Goal: Task Accomplishment & Management: Manage account settings

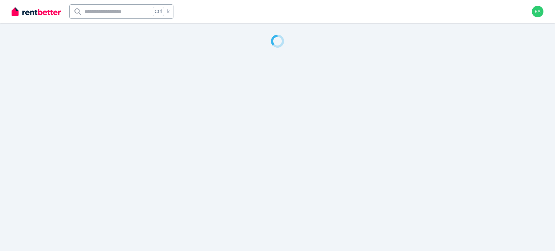
select select "**"
select select "**********"
select select "***"
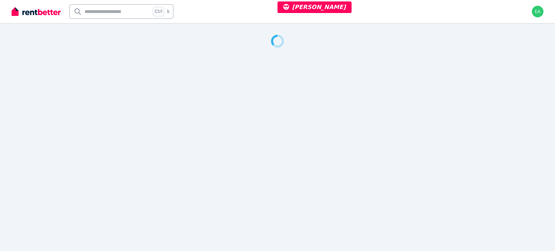
select select "**********"
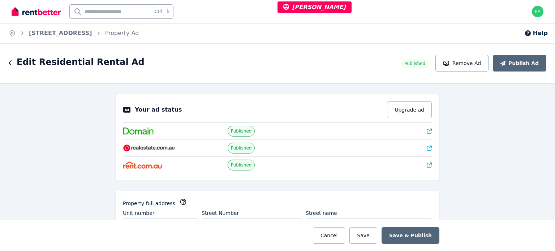
click at [427, 131] on icon at bounding box center [429, 131] width 5 height 5
click at [427, 163] on icon at bounding box center [429, 165] width 5 height 5
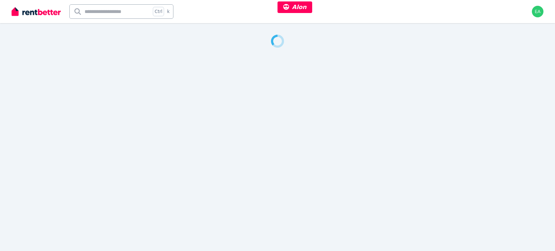
select select "***"
select select "**********"
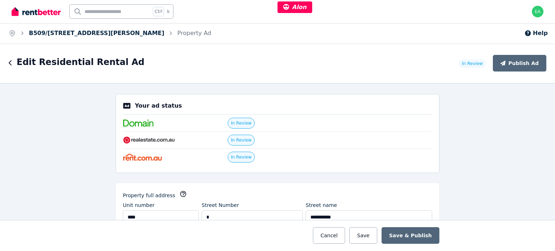
click at [56, 33] on link "B509/5 Mooramba Rd, Dee Why" at bounding box center [97, 33] width 136 height 7
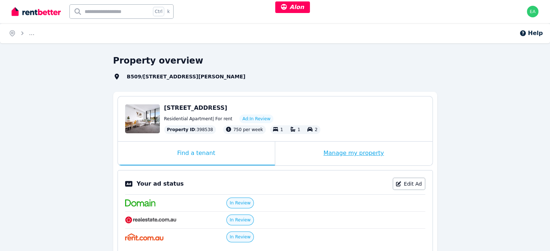
click at [298, 151] on div "Manage my property" at bounding box center [353, 154] width 157 height 24
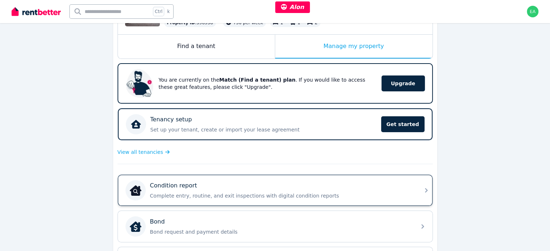
scroll to position [181, 0]
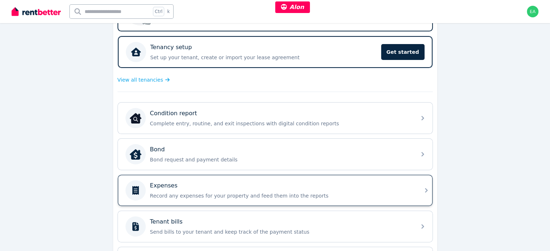
click at [348, 188] on div "Expenses Record any expenses for your property and feed them into the reports" at bounding box center [281, 190] width 262 height 18
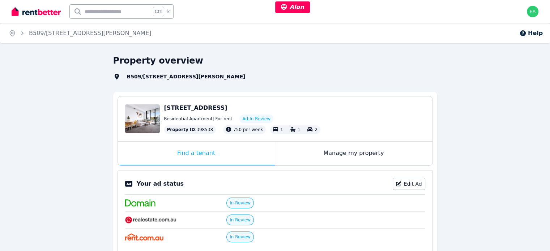
select select "***"
select select "**********"
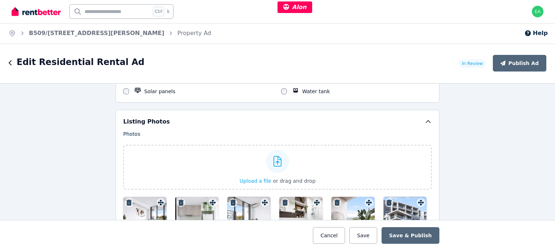
scroll to position [976, 0]
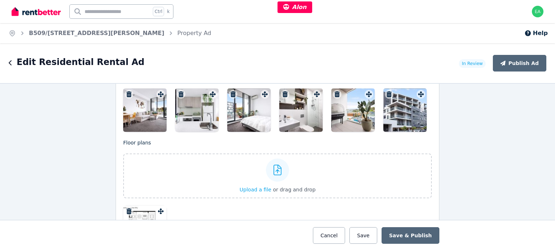
click at [141, 120] on div at bounding box center [144, 110] width 43 height 43
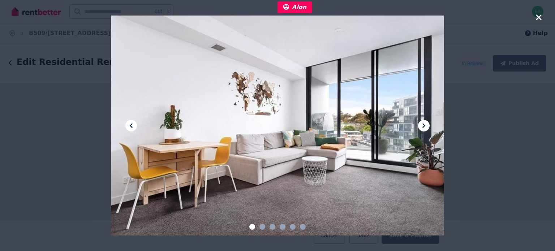
click at [422, 125] on icon at bounding box center [424, 125] width 9 height 9
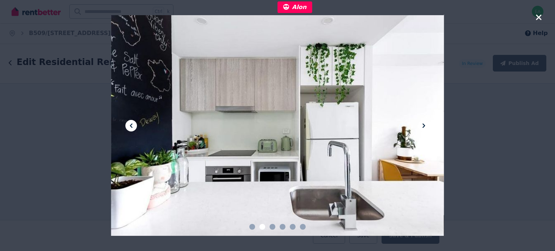
click at [422, 125] on icon at bounding box center [424, 125] width 9 height 9
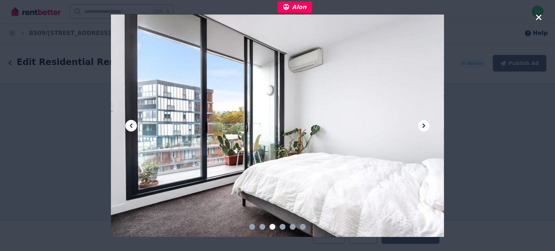
click at [422, 125] on icon at bounding box center [424, 125] width 9 height 9
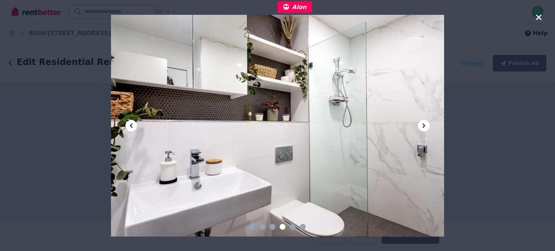
click at [422, 125] on icon at bounding box center [424, 125] width 9 height 9
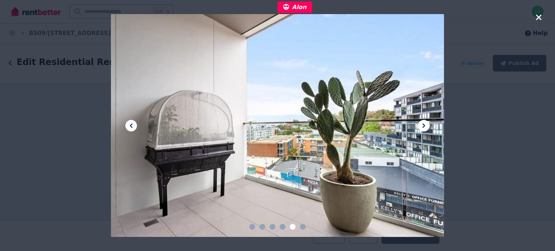
click at [422, 125] on icon at bounding box center [424, 125] width 9 height 9
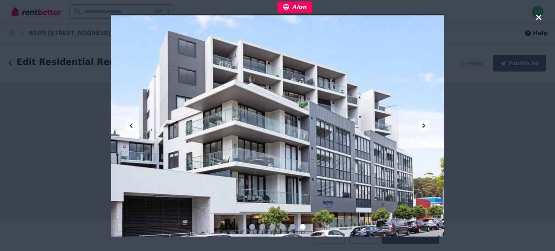
click at [536, 18] on icon "button" at bounding box center [539, 17] width 7 height 9
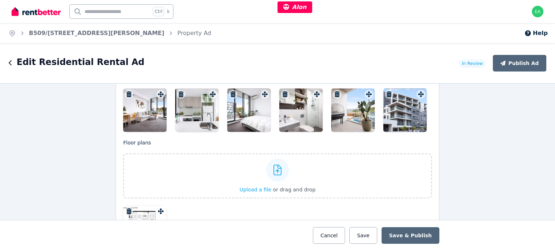
scroll to position [1048, 0]
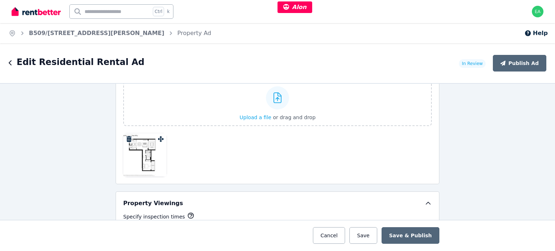
click at [148, 151] on div at bounding box center [144, 154] width 43 height 43
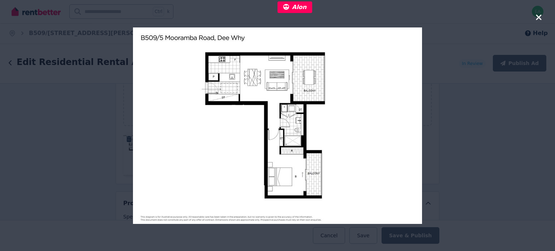
click at [537, 20] on icon "button" at bounding box center [539, 17] width 7 height 9
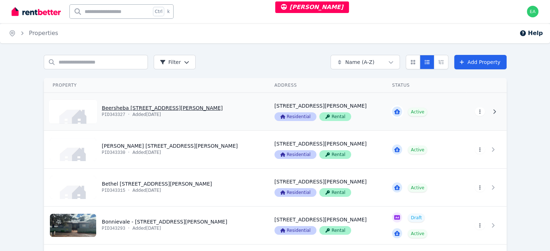
click at [513, 110] on html "Krystal Carew Open main menu Ctrl k Open user menu Home Properties Help Search …" at bounding box center [275, 125] width 550 height 251
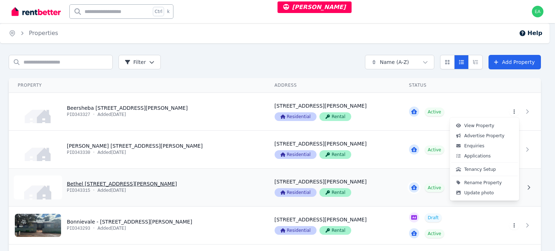
click at [492, 171] on button "Tenancy Setup" at bounding box center [484, 169] width 67 height 10
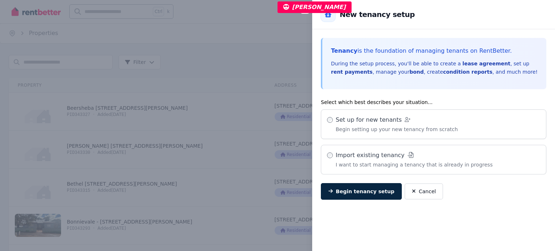
click at [213, 27] on div "Close panel Back to New tenancy setup Tenancy is the foundation of managing ten…" at bounding box center [277, 125] width 555 height 251
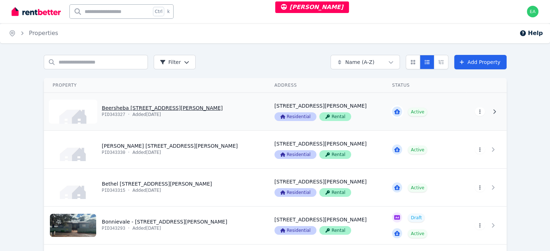
click at [513, 112] on html "Krystal Carew Open main menu Ctrl k Open user menu Home Properties Help Search …" at bounding box center [275, 125] width 550 height 251
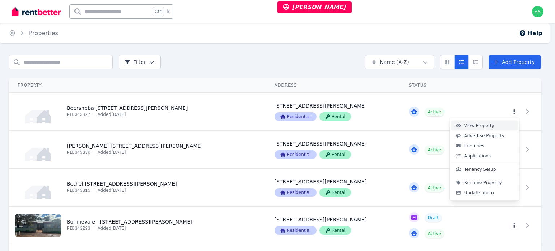
click at [497, 125] on link "View Property" at bounding box center [484, 126] width 67 height 10
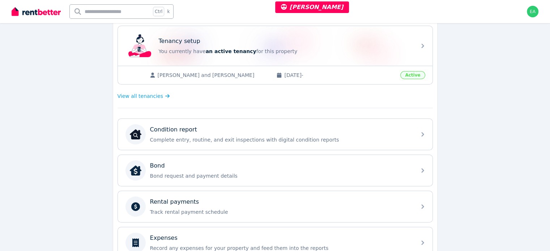
scroll to position [110, 0]
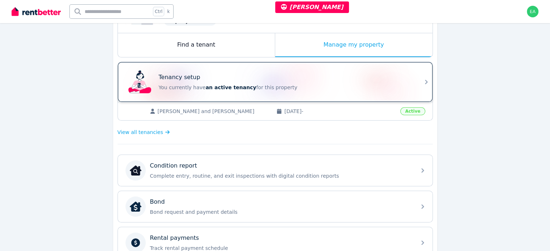
click at [365, 78] on div "Tenancy setup" at bounding box center [285, 77] width 253 height 9
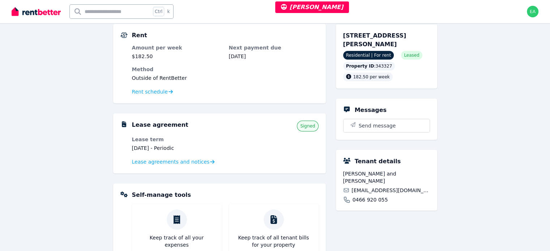
scroll to position [36, 0]
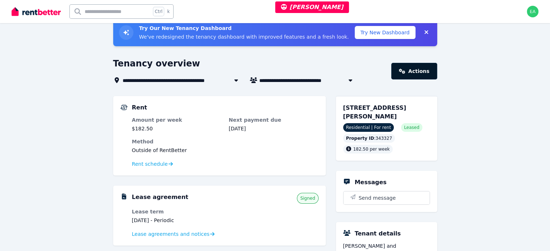
click at [422, 70] on link "Actions" at bounding box center [414, 71] width 46 height 17
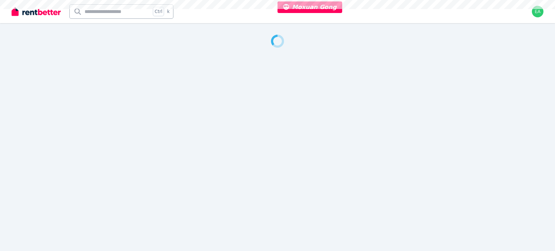
select select "***"
select select "**********"
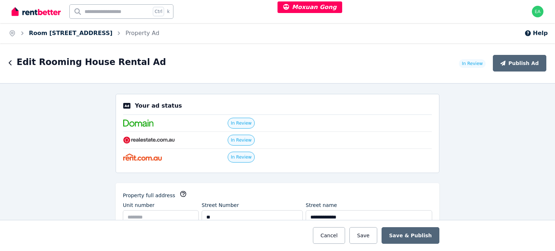
click at [74, 33] on link "Room [STREET_ADDRESS]" at bounding box center [70, 33] width 83 height 7
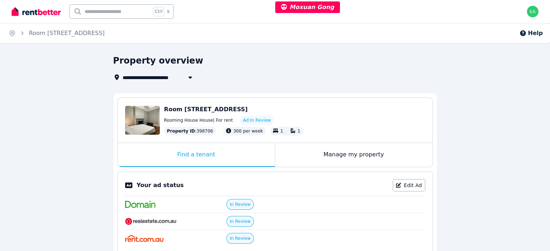
click at [303, 156] on div "Manage my property" at bounding box center [353, 155] width 157 height 24
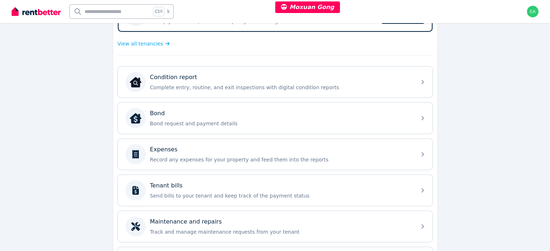
scroll to position [273, 0]
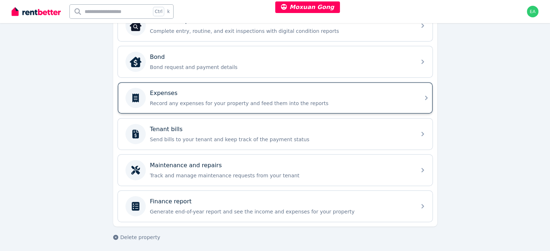
click at [372, 100] on p "Record any expenses for your property and feed them into the reports" at bounding box center [281, 103] width 262 height 7
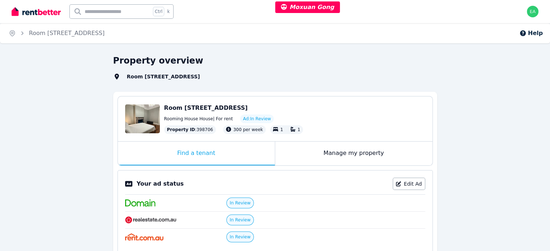
select select "***"
select select "**********"
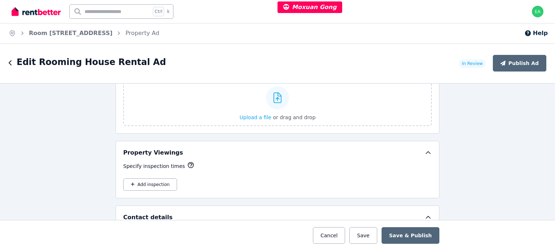
scroll to position [904, 0]
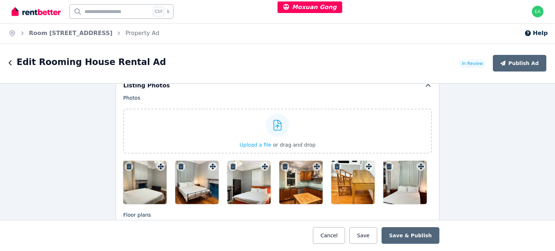
click at [135, 177] on div at bounding box center [144, 182] width 43 height 43
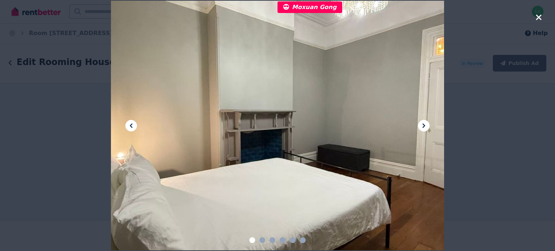
click at [426, 125] on icon at bounding box center [424, 125] width 9 height 9
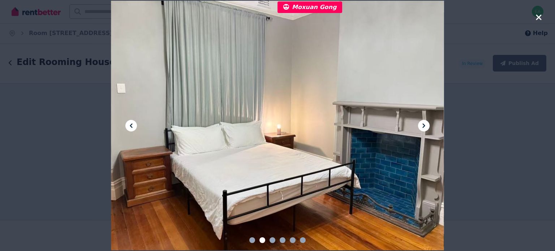
click at [426, 125] on icon at bounding box center [424, 125] width 9 height 9
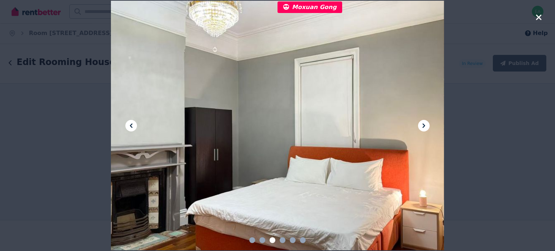
click at [426, 125] on icon at bounding box center [424, 125] width 9 height 9
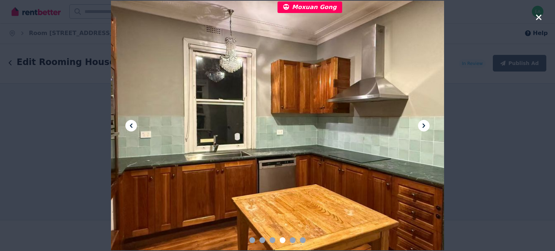
click at [426, 125] on icon at bounding box center [424, 125] width 9 height 9
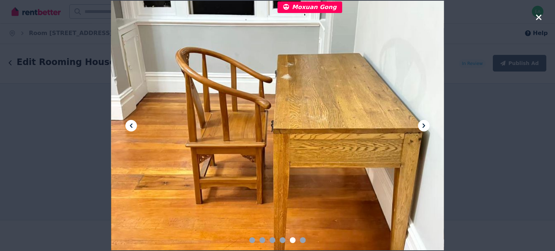
click at [426, 125] on icon at bounding box center [424, 125] width 9 height 9
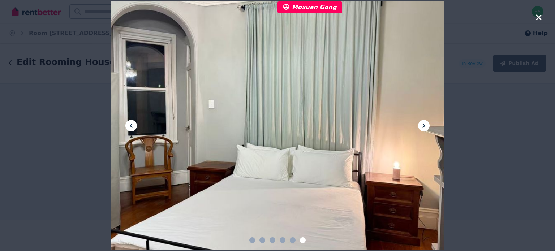
click at [426, 125] on icon at bounding box center [424, 125] width 9 height 9
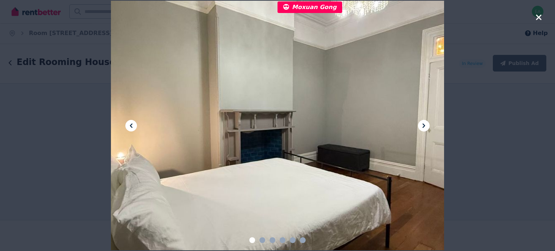
click at [427, 124] on icon at bounding box center [424, 125] width 9 height 9
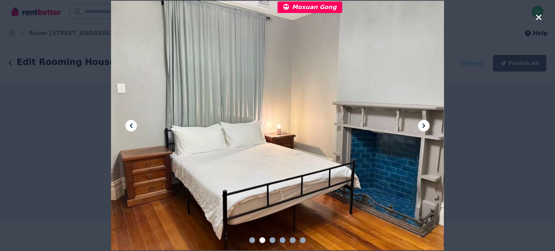
click at [427, 124] on icon at bounding box center [424, 125] width 9 height 9
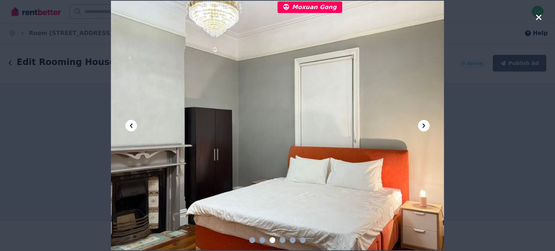
click at [427, 124] on icon at bounding box center [424, 125] width 9 height 9
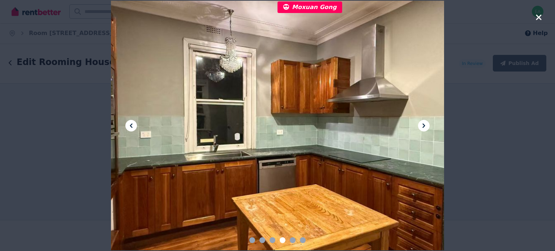
click at [427, 124] on icon at bounding box center [424, 125] width 9 height 9
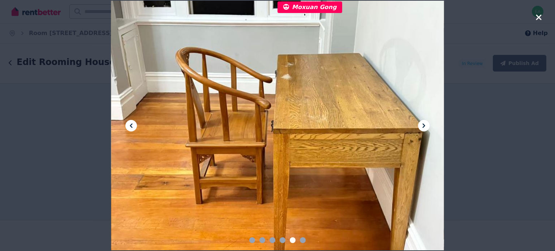
click at [427, 124] on icon at bounding box center [424, 125] width 9 height 9
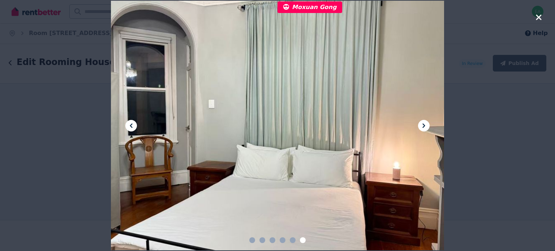
click at [539, 19] on icon "button" at bounding box center [539, 17] width 7 height 9
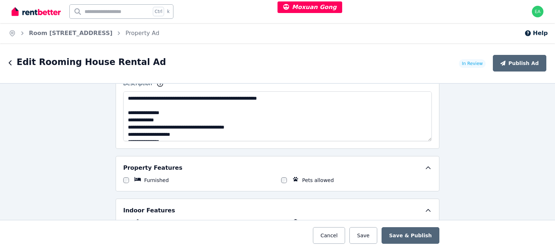
scroll to position [434, 0]
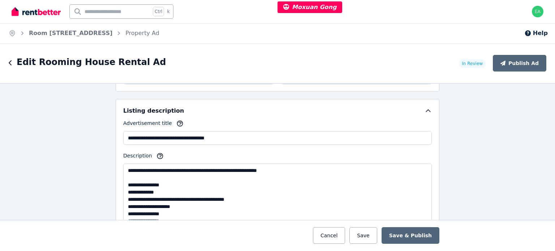
drag, startPoint x: 427, startPoint y: 208, endPoint x: 429, endPoint y: 224, distance: 16.0
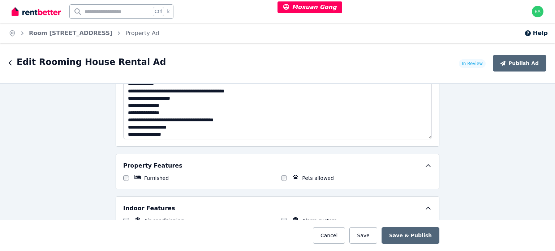
drag, startPoint x: 426, startPoint y: 116, endPoint x: 429, endPoint y: 140, distance: 23.6
click at [429, 139] on div "**********" at bounding box center [277, 91] width 309 height 95
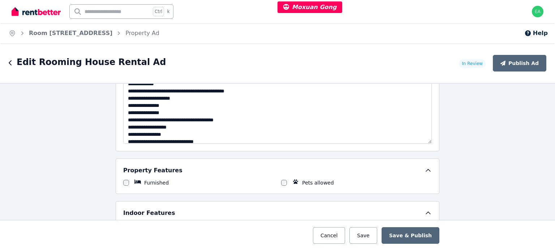
scroll to position [19, 0]
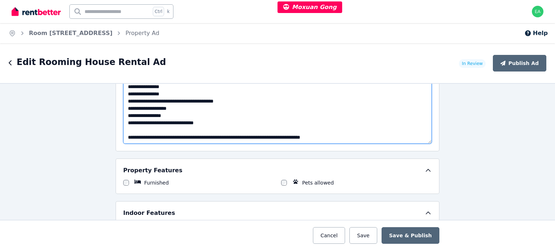
drag, startPoint x: 237, startPoint y: 133, endPoint x: 304, endPoint y: 134, distance: 66.9
click at [304, 134] on textarea "**********" at bounding box center [277, 99] width 309 height 89
drag, startPoint x: 236, startPoint y: 136, endPoint x: 303, endPoint y: 137, distance: 67.2
click at [303, 137] on textarea "**********" at bounding box center [277, 99] width 309 height 89
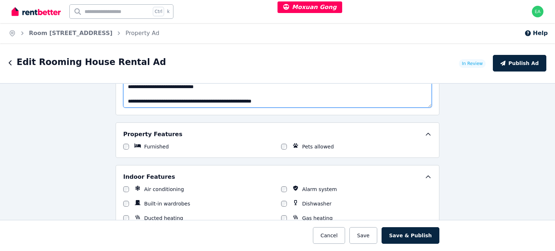
scroll to position [542, 0]
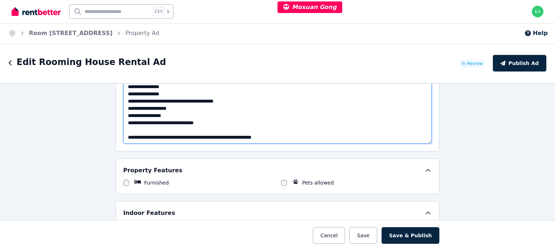
drag, startPoint x: 205, startPoint y: 121, endPoint x: 124, endPoint y: 121, distance: 81.0
click at [124, 121] on textarea "**********" at bounding box center [277, 99] width 309 height 89
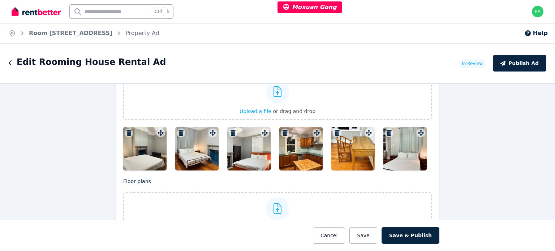
scroll to position [1048, 0]
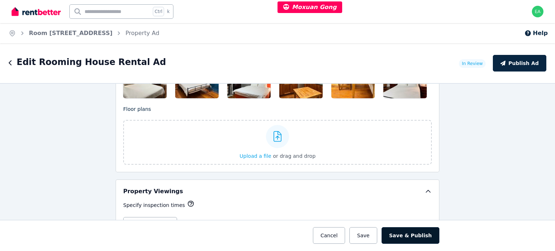
type textarea "**********"
click at [410, 232] on button "Save & Publish" at bounding box center [411, 235] width 58 height 17
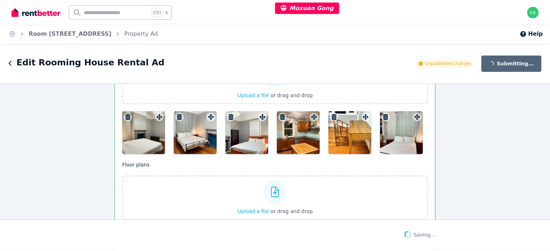
scroll to position [1105, 0]
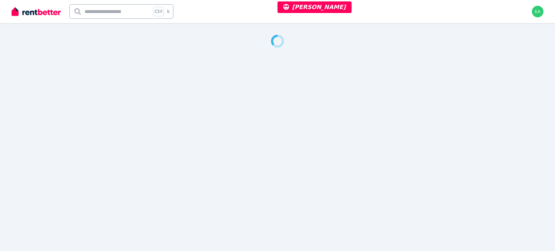
select select "***"
select select "**********"
select select "*********"
select select "**********"
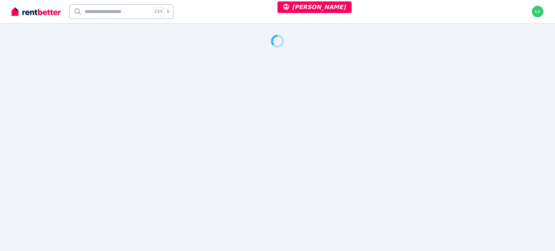
select select "**********"
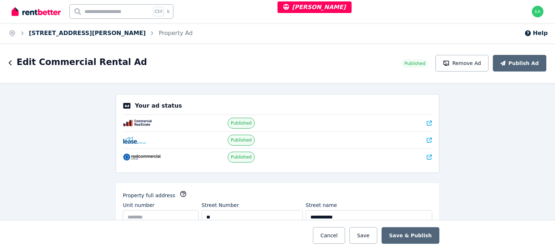
click at [78, 31] on link "37 O'Riordan St, Alexandria" at bounding box center [87, 33] width 117 height 7
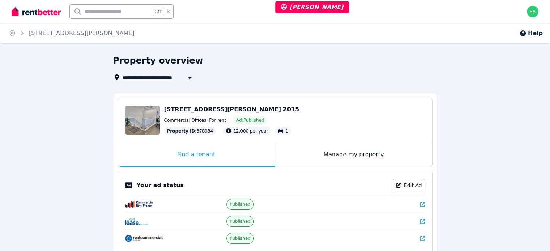
click at [298, 149] on div "Manage my property" at bounding box center [353, 155] width 157 height 24
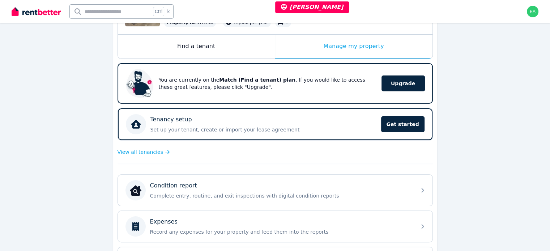
scroll to position [145, 0]
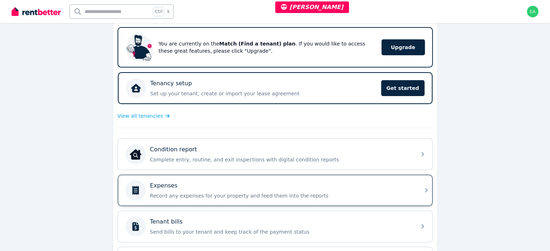
click at [353, 192] on p "Record any expenses for your property and feed them into the reports" at bounding box center [281, 195] width 262 height 7
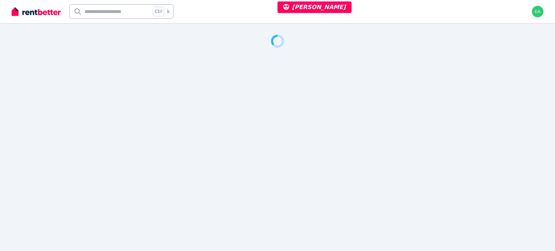
select select "**"
select select "**********"
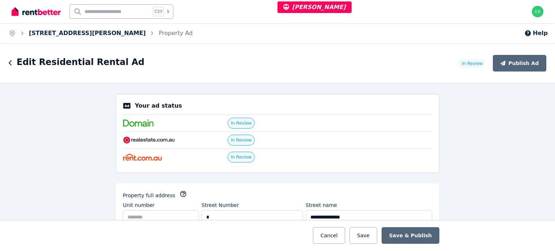
click at [76, 32] on link "3 Trevithick Close, Stirling" at bounding box center [87, 33] width 117 height 7
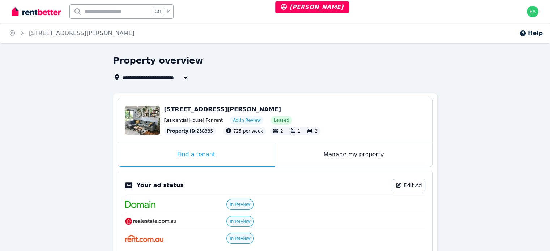
click at [296, 155] on div "Manage my property" at bounding box center [353, 155] width 157 height 24
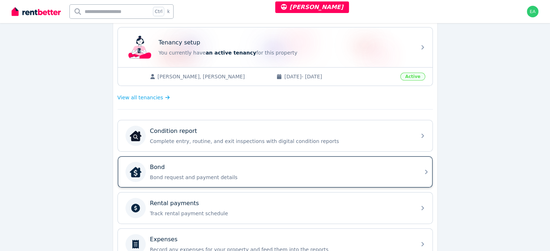
scroll to position [217, 0]
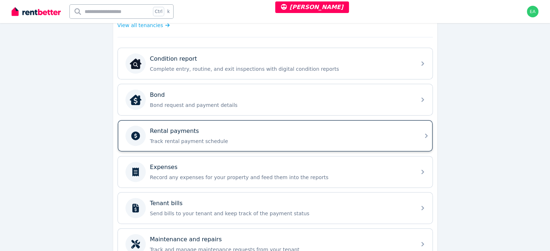
click at [353, 139] on p "Track rental payment schedule" at bounding box center [281, 141] width 262 height 7
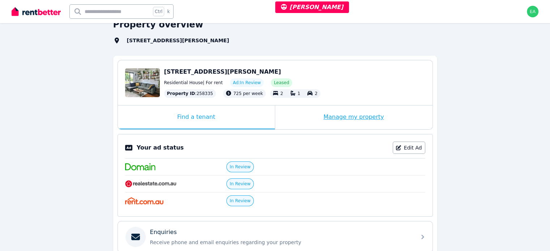
click at [311, 122] on div "Manage my property" at bounding box center [353, 118] width 157 height 24
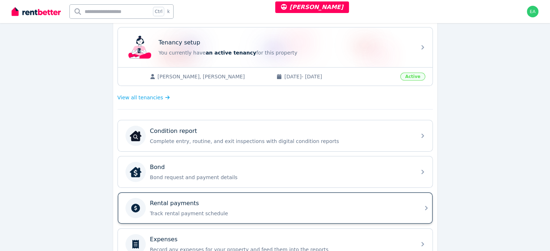
scroll to position [181, 0]
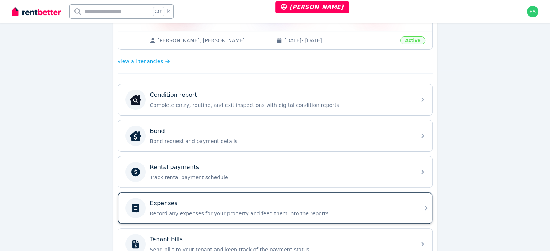
click at [327, 201] on div "Expenses" at bounding box center [281, 203] width 262 height 9
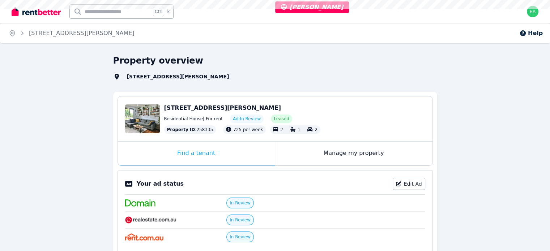
select select "**"
select select "**********"
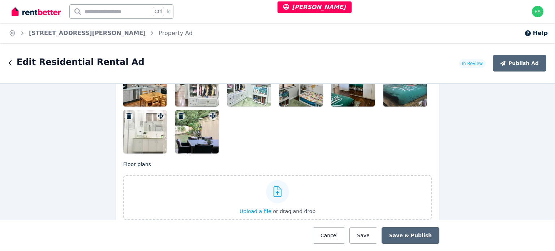
scroll to position [976, 0]
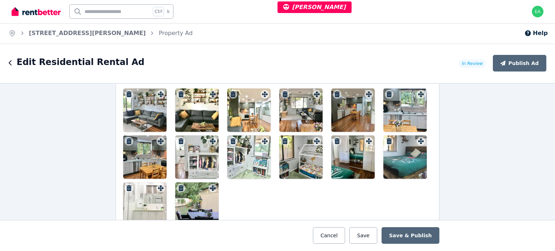
click at [150, 112] on div at bounding box center [144, 110] width 43 height 43
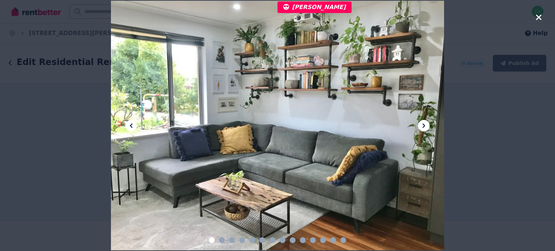
click at [426, 124] on icon at bounding box center [424, 125] width 9 height 9
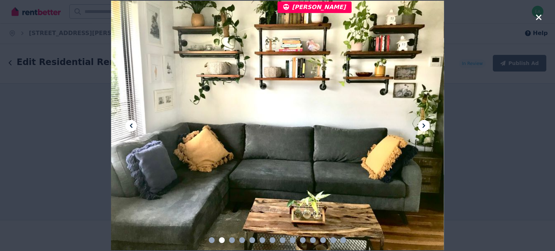
click at [426, 124] on icon at bounding box center [424, 125] width 9 height 9
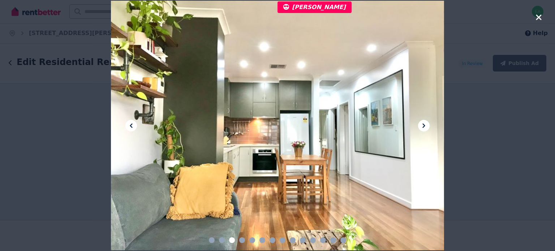
click at [426, 124] on icon at bounding box center [424, 125] width 9 height 9
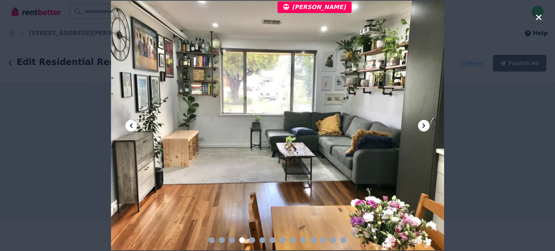
click at [426, 124] on icon at bounding box center [424, 125] width 9 height 9
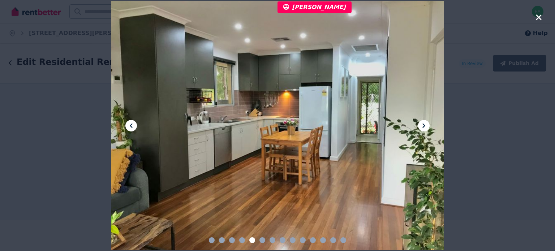
click at [426, 124] on icon at bounding box center [424, 125] width 9 height 9
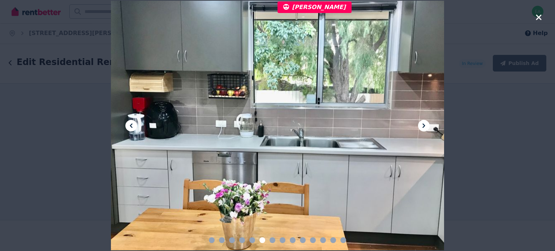
click at [426, 124] on icon at bounding box center [424, 125] width 9 height 9
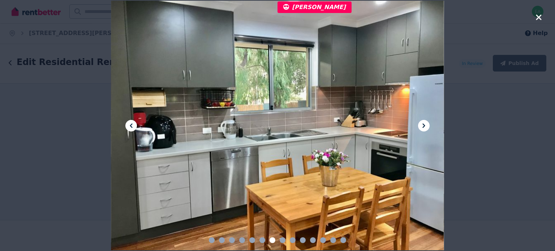
click at [426, 124] on icon at bounding box center [424, 125] width 9 height 9
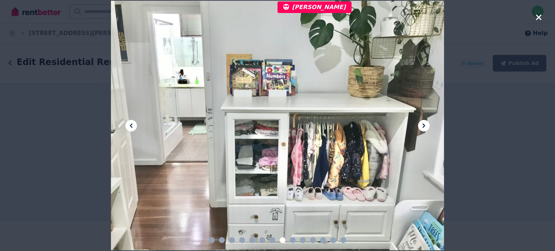
click at [426, 124] on icon at bounding box center [424, 125] width 9 height 9
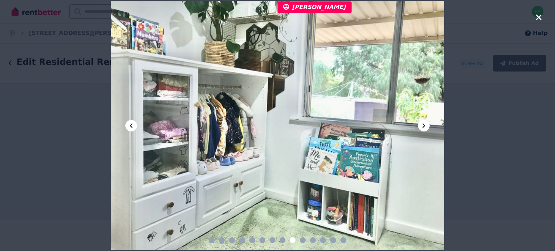
click at [426, 124] on icon at bounding box center [424, 125] width 9 height 9
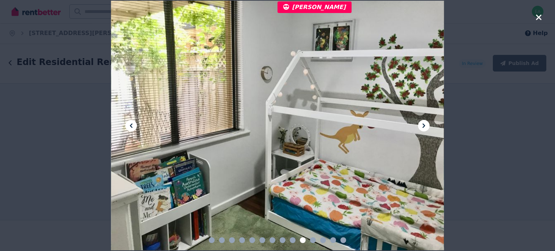
click at [426, 124] on icon at bounding box center [424, 125] width 9 height 9
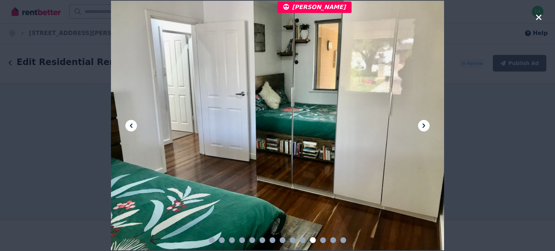
click at [426, 124] on icon at bounding box center [424, 125] width 9 height 9
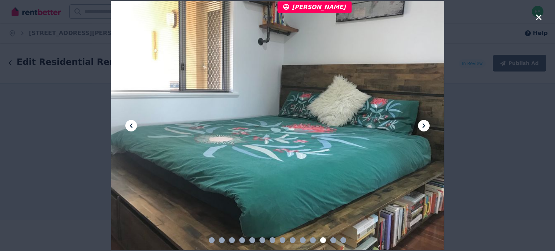
click at [426, 124] on icon at bounding box center [424, 125] width 9 height 9
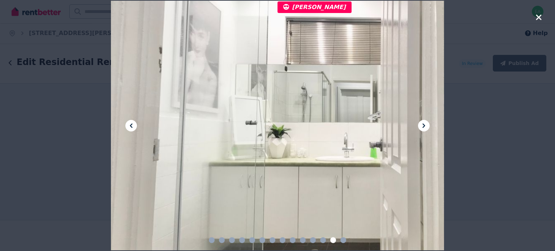
click at [426, 124] on icon at bounding box center [424, 125] width 9 height 9
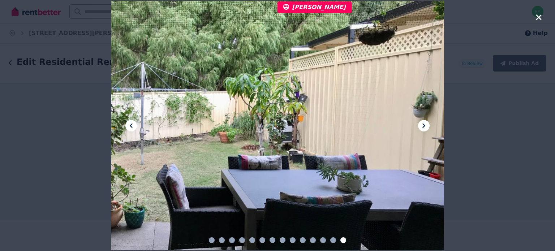
click at [537, 18] on icon "button" at bounding box center [538, 16] width 5 height 5
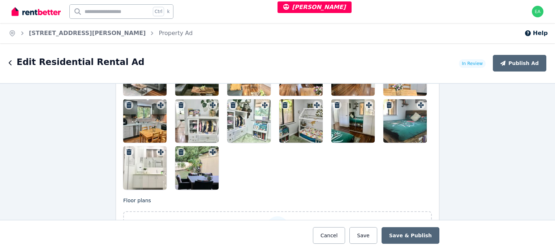
scroll to position [940, 0]
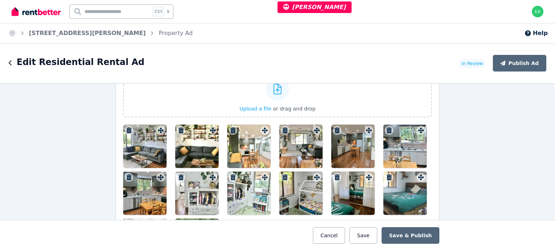
click at [141, 147] on div at bounding box center [144, 146] width 43 height 43
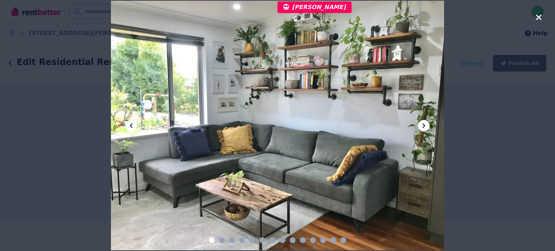
click at [428, 125] on button at bounding box center [424, 126] width 12 height 12
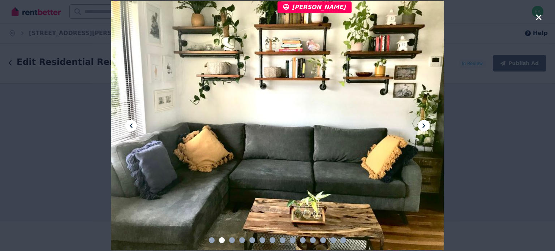
click at [428, 125] on button at bounding box center [424, 126] width 12 height 12
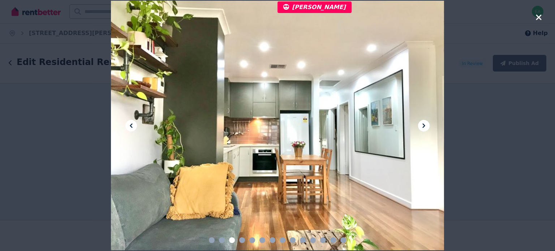
click at [428, 125] on button at bounding box center [424, 126] width 12 height 12
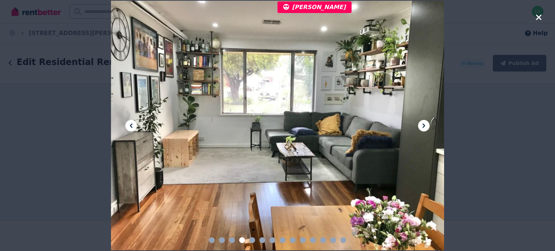
click at [428, 125] on button at bounding box center [424, 126] width 12 height 12
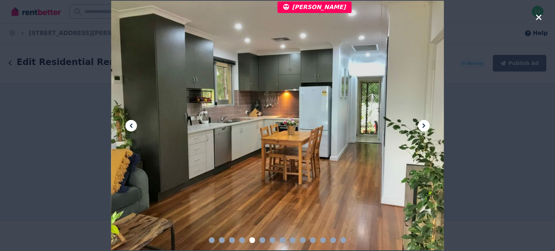
click at [428, 125] on button at bounding box center [424, 126] width 12 height 12
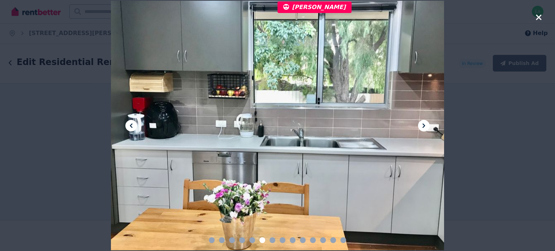
click at [428, 125] on button at bounding box center [424, 126] width 12 height 12
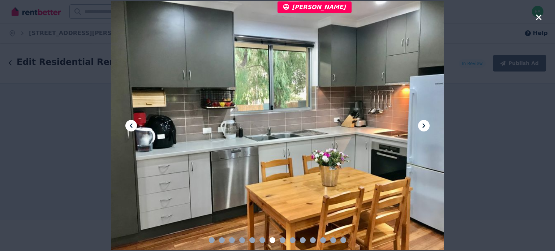
click at [428, 125] on button at bounding box center [424, 126] width 12 height 12
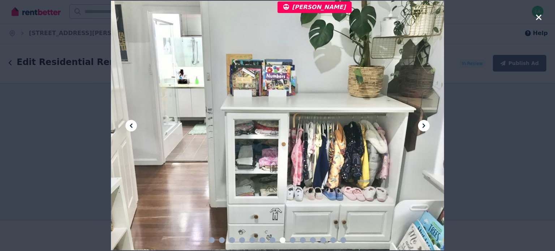
click at [428, 125] on button at bounding box center [424, 126] width 12 height 12
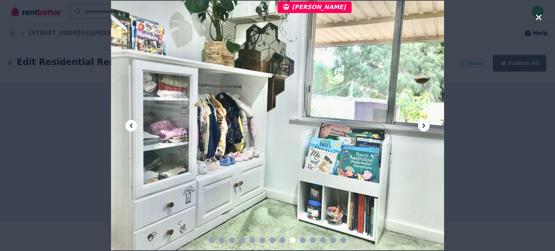
click at [428, 125] on button at bounding box center [424, 126] width 12 height 12
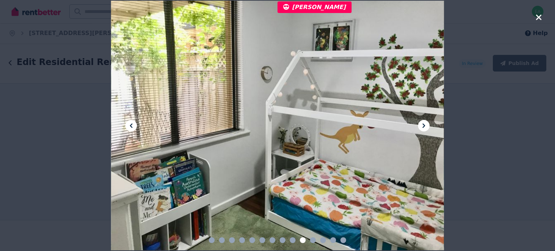
click at [428, 125] on button at bounding box center [424, 126] width 12 height 12
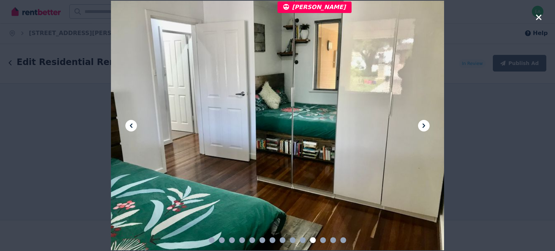
click at [428, 125] on button at bounding box center [424, 126] width 12 height 12
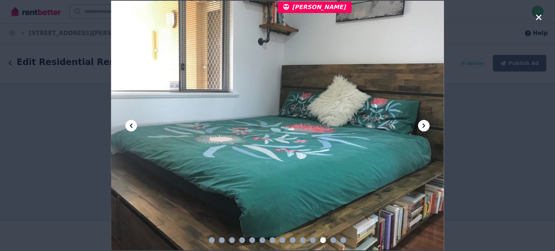
click at [428, 125] on button at bounding box center [424, 126] width 12 height 12
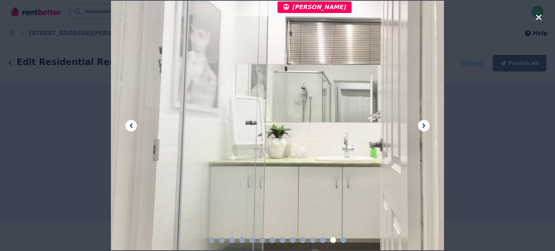
click at [428, 125] on button at bounding box center [424, 126] width 12 height 12
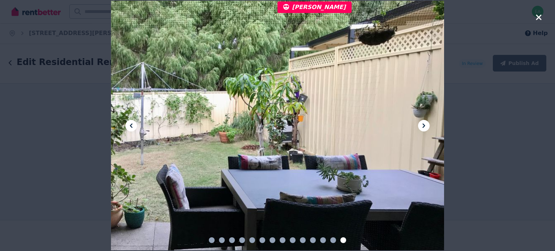
click at [539, 19] on icon "button" at bounding box center [539, 17] width 7 height 9
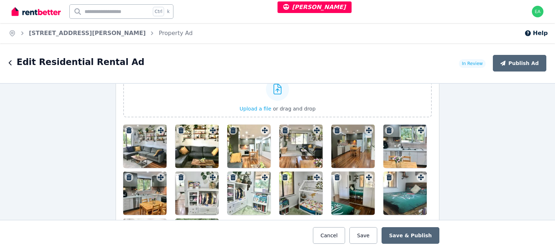
scroll to position [904, 0]
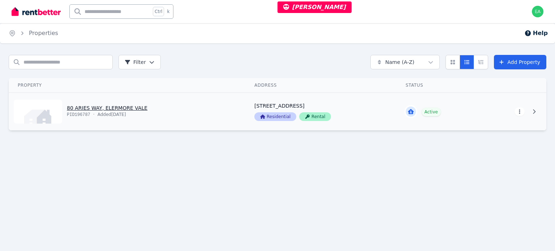
click at [518, 114] on html "[PERSON_NAME] Open main menu Ctrl k Open user menu Home Properties Help Search …" at bounding box center [277, 125] width 555 height 251
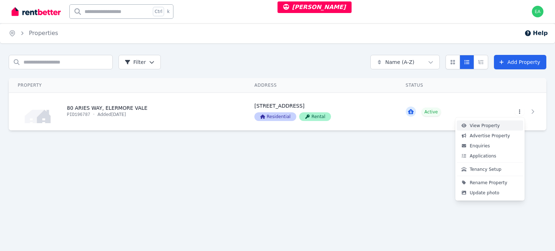
click at [502, 126] on link "View Property" at bounding box center [490, 126] width 67 height 10
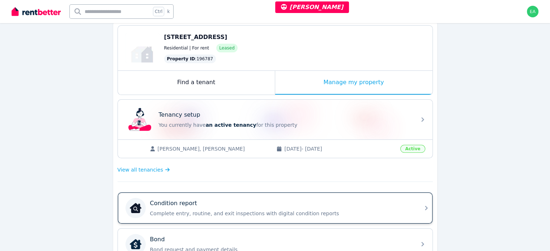
scroll to position [108, 0]
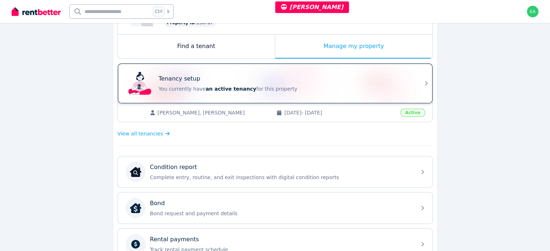
click at [379, 82] on div "Tenancy setup" at bounding box center [285, 78] width 253 height 9
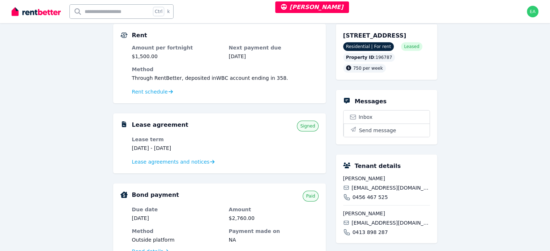
scroll to position [72, 0]
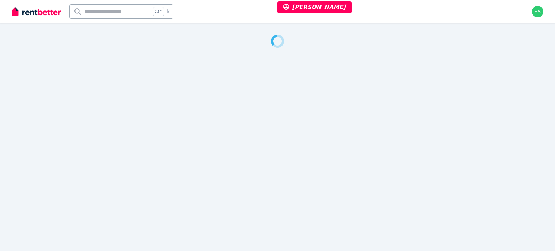
select select "***"
select select "**********"
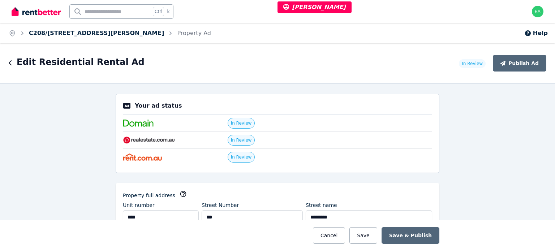
click at [87, 33] on link "C208/[STREET_ADDRESS][PERSON_NAME]" at bounding box center [96, 33] width 135 height 7
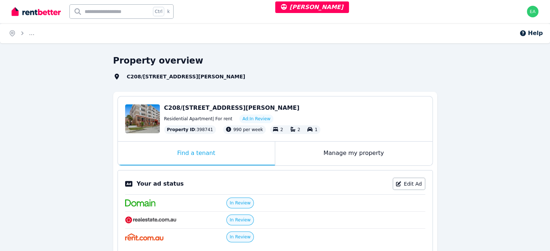
click at [297, 156] on div "Manage my property" at bounding box center [353, 154] width 157 height 24
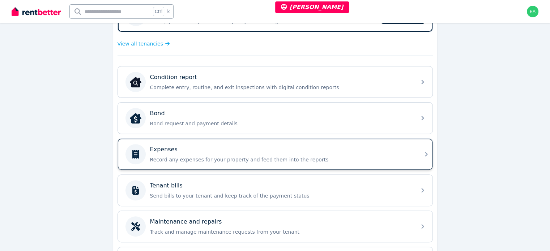
scroll to position [218, 0]
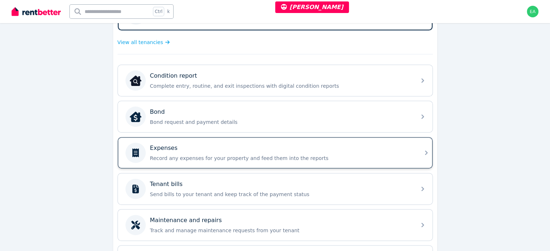
click at [358, 147] on div "Expenses" at bounding box center [281, 148] width 262 height 9
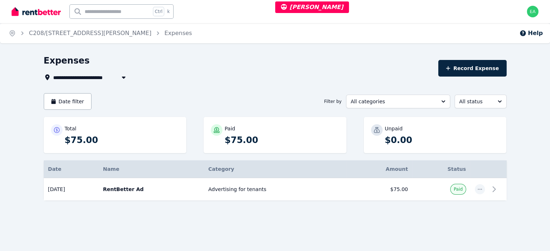
select select "***"
select select "**********"
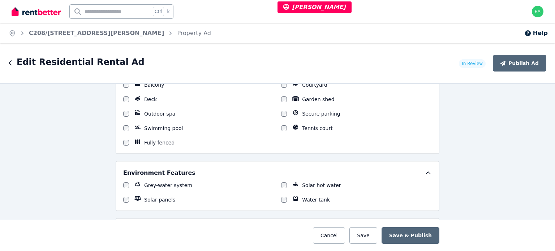
scroll to position [940, 0]
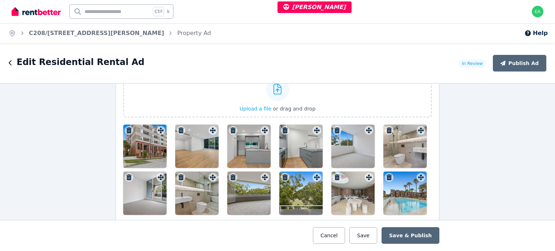
click at [136, 147] on div at bounding box center [144, 146] width 43 height 43
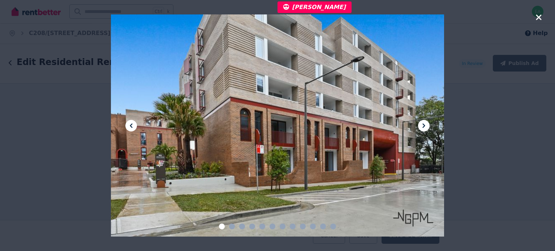
click at [423, 127] on icon at bounding box center [424, 125] width 9 height 9
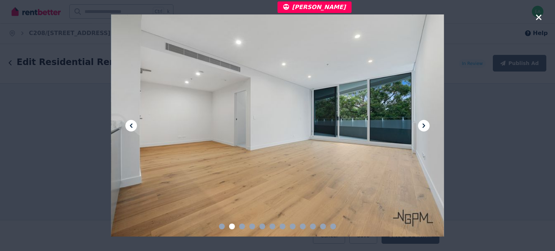
click at [423, 127] on icon at bounding box center [424, 125] width 9 height 9
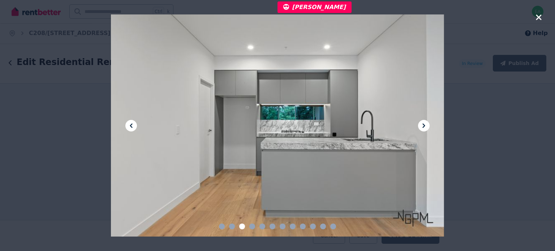
click at [423, 127] on icon at bounding box center [424, 125] width 9 height 9
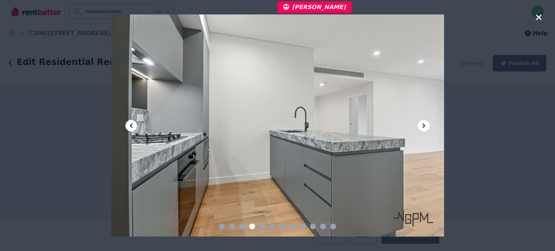
click at [423, 127] on icon at bounding box center [424, 125] width 9 height 9
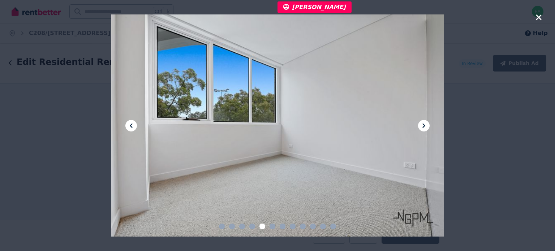
click at [423, 127] on icon at bounding box center [424, 125] width 9 height 9
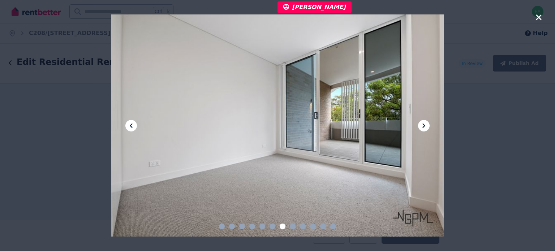
click at [423, 127] on icon at bounding box center [424, 125] width 9 height 9
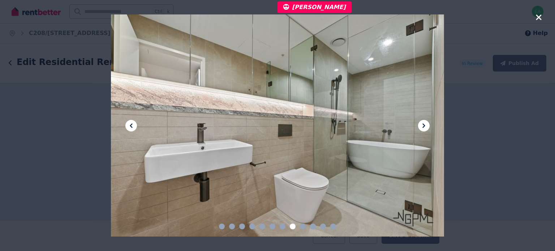
click at [423, 127] on icon at bounding box center [424, 125] width 9 height 9
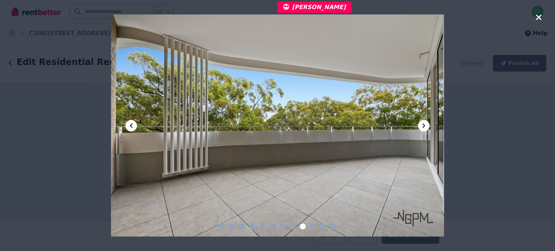
click at [423, 127] on icon at bounding box center [424, 125] width 9 height 9
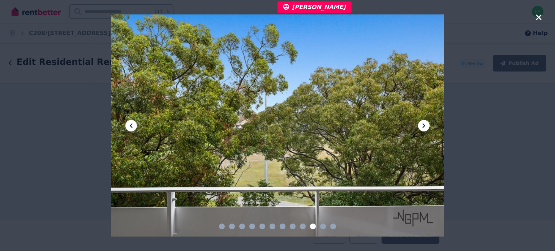
click at [423, 127] on icon at bounding box center [424, 125] width 9 height 9
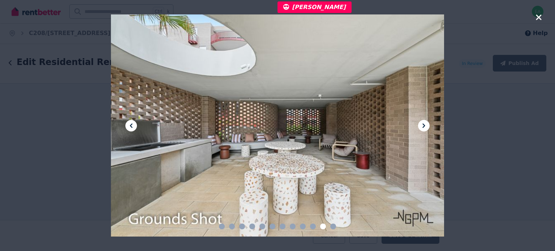
click at [423, 127] on icon at bounding box center [424, 125] width 9 height 9
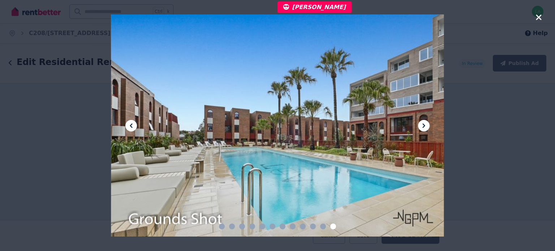
click at [423, 127] on icon at bounding box center [424, 125] width 9 height 9
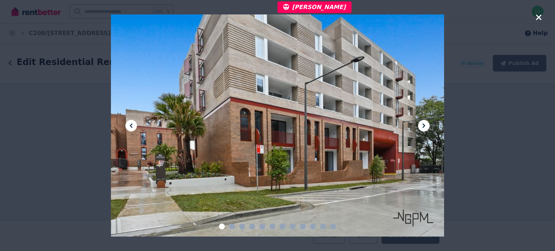
click at [539, 17] on icon "button" at bounding box center [538, 16] width 5 height 5
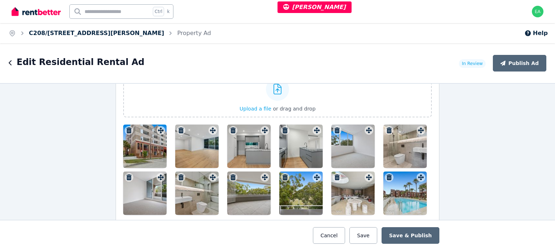
click at [81, 32] on link "C208/165 Milton St, Ashbury" at bounding box center [96, 33] width 135 height 7
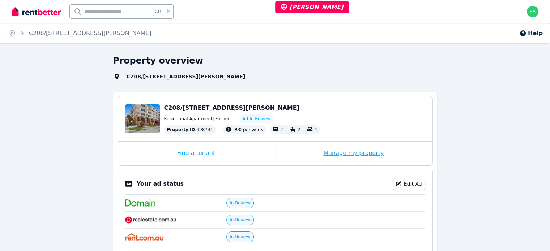
click at [301, 155] on div "Manage my property" at bounding box center [353, 154] width 157 height 24
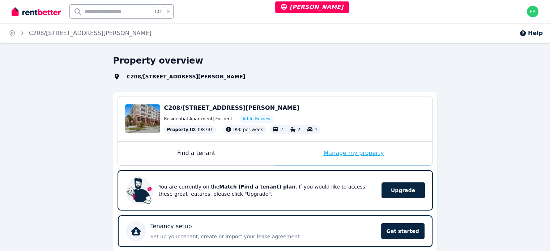
scroll to position [181, 0]
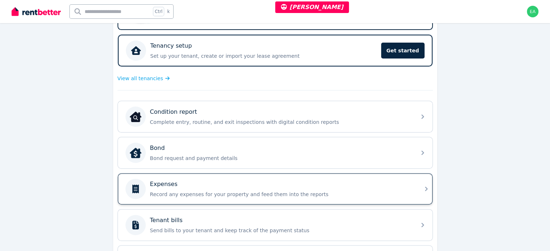
click at [352, 191] on p "Record any expenses for your property and feed them into the reports" at bounding box center [281, 194] width 262 height 7
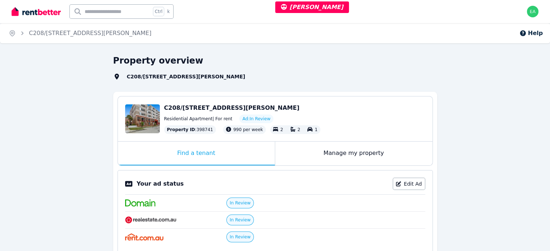
select select "***"
select select "**********"
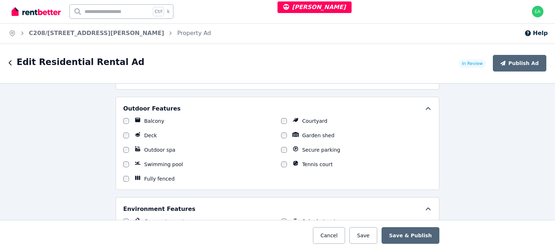
scroll to position [940, 0]
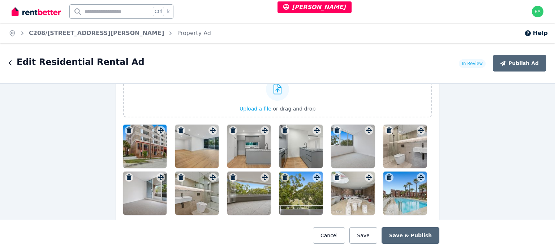
click at [139, 152] on div at bounding box center [144, 146] width 43 height 43
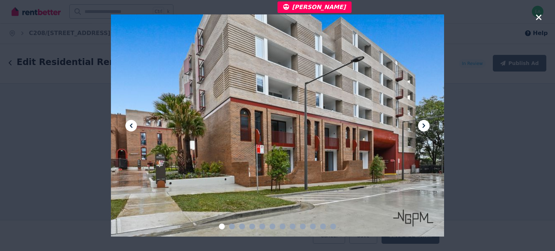
click at [429, 127] on button at bounding box center [424, 126] width 12 height 12
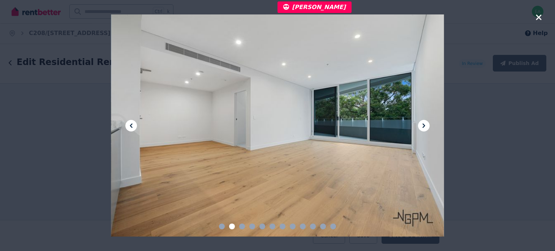
click at [429, 127] on button at bounding box center [424, 126] width 12 height 12
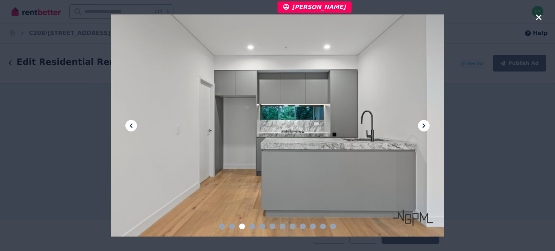
click at [429, 127] on button at bounding box center [424, 126] width 12 height 12
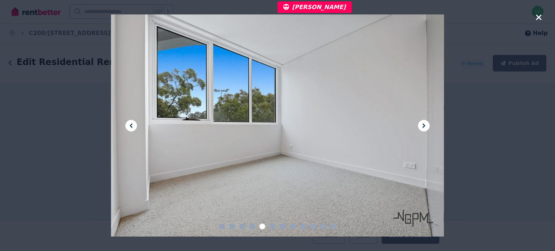
click at [429, 127] on button at bounding box center [424, 126] width 12 height 12
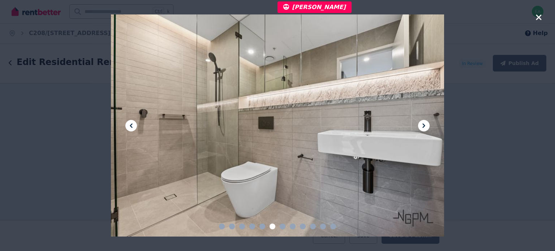
click at [429, 127] on button at bounding box center [424, 126] width 12 height 12
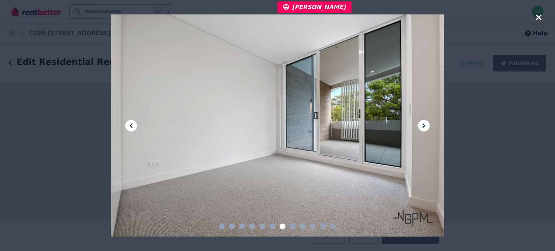
click at [429, 127] on button at bounding box center [424, 126] width 12 height 12
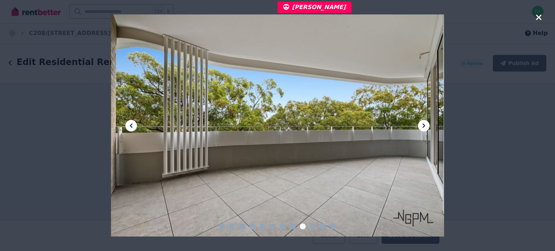
click at [429, 127] on button at bounding box center [424, 126] width 12 height 12
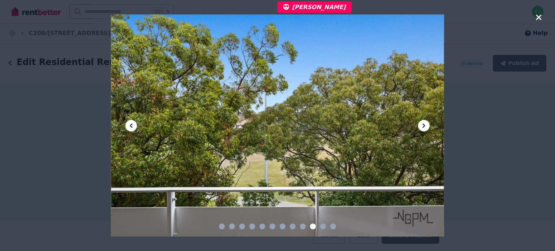
click at [429, 127] on button at bounding box center [424, 126] width 12 height 12
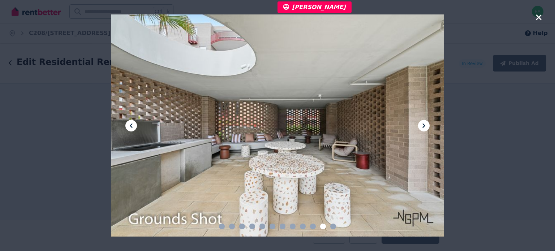
click at [429, 127] on button at bounding box center [424, 126] width 12 height 12
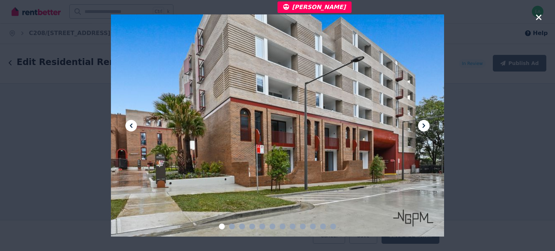
click at [539, 17] on icon "button" at bounding box center [538, 16] width 5 height 5
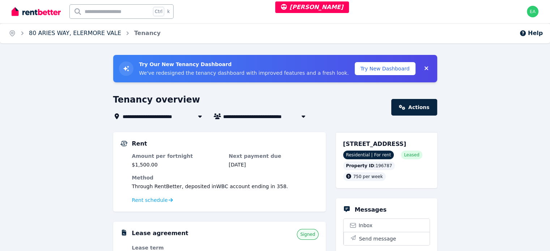
click at [86, 33] on link "80 ARIES WAY, ELERMORE VALE" at bounding box center [75, 33] width 92 height 7
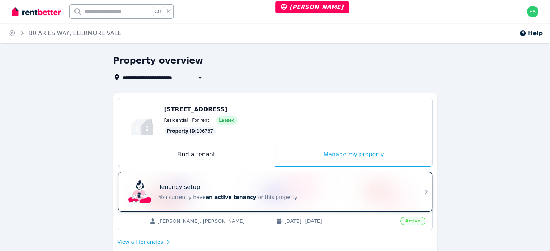
click at [331, 189] on div "Tenancy setup" at bounding box center [285, 187] width 253 height 9
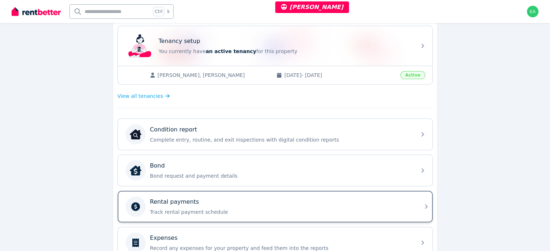
scroll to position [36, 0]
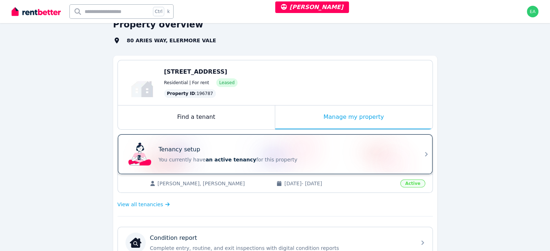
click at [311, 154] on div "Tenancy setup You currently have an active tenancy for this property" at bounding box center [285, 154] width 253 height 18
